Goal: Task Accomplishment & Management: Manage account settings

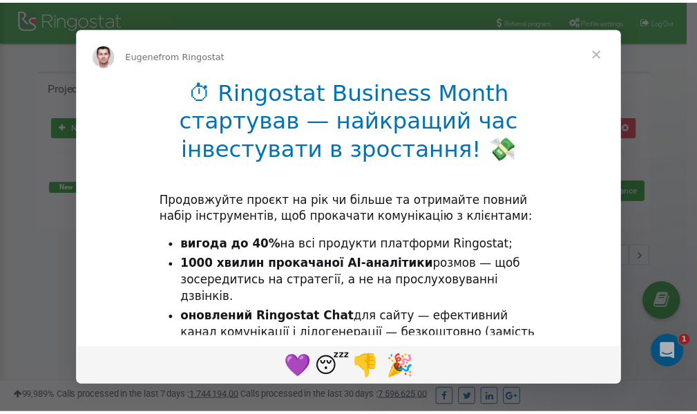
scroll to position [207, 0]
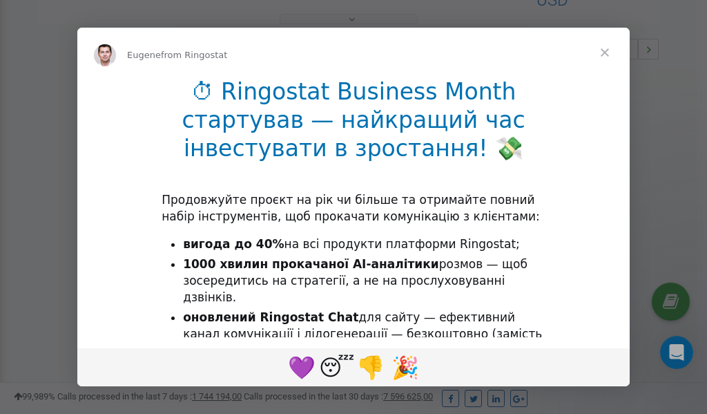
click at [608, 56] on span "Close" at bounding box center [605, 53] width 50 height 50
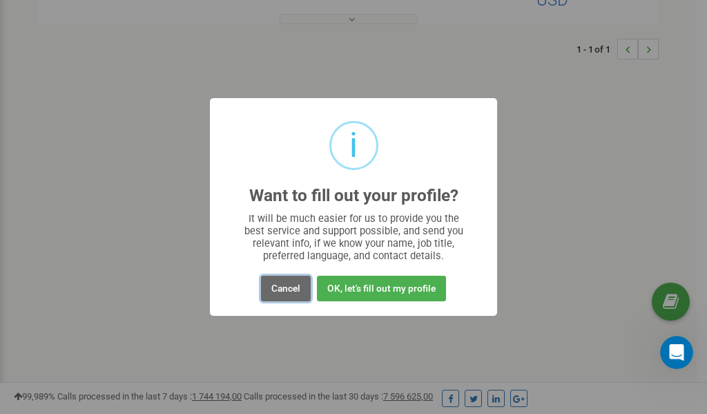
click at [287, 287] on button "Cancel" at bounding box center [286, 289] width 50 height 26
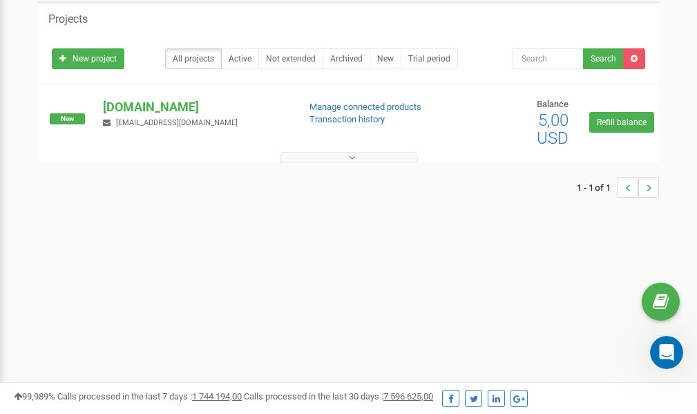
scroll to position [0, 0]
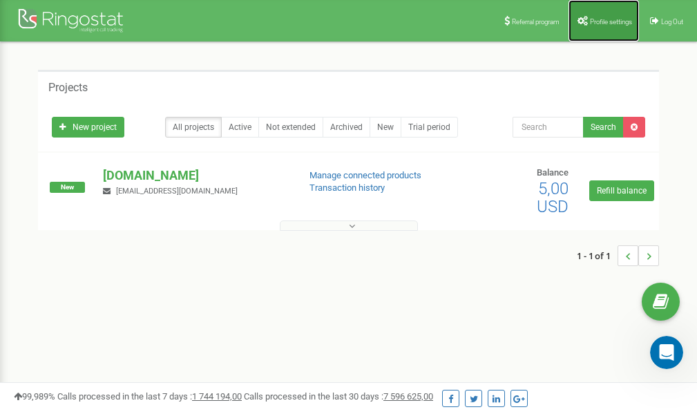
click at [609, 23] on span "Profile settings" at bounding box center [611, 22] width 42 height 8
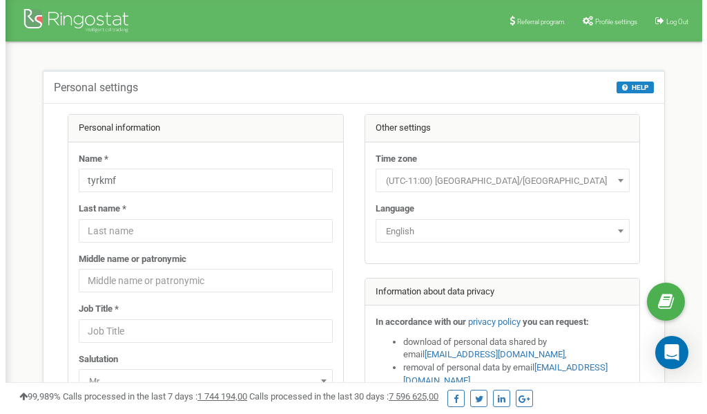
scroll to position [69, 0]
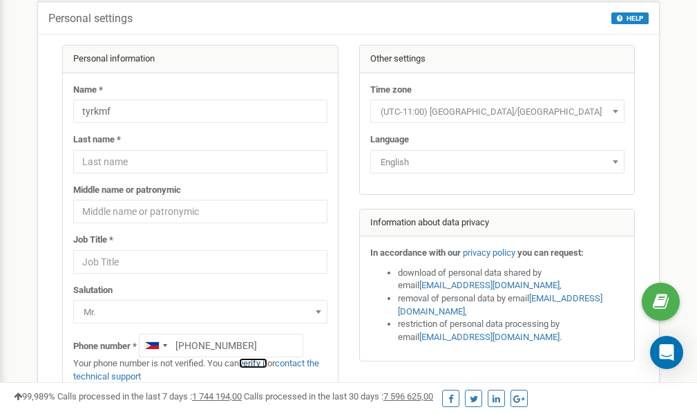
click at [256, 364] on link "verify it" at bounding box center [253, 363] width 28 height 10
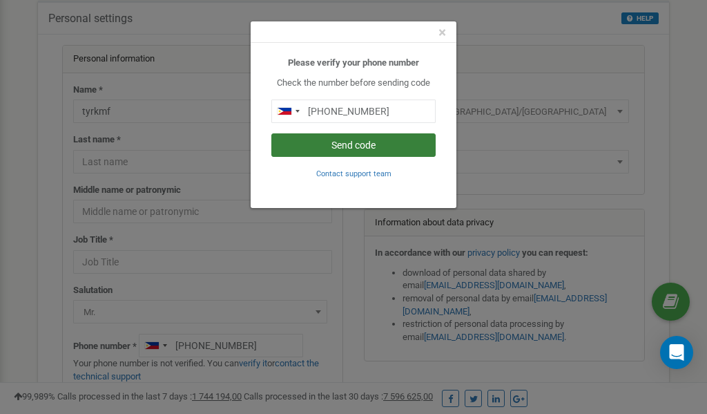
click at [338, 144] on button "Send code" at bounding box center [353, 144] width 164 height 23
